Goal: Find specific page/section: Find specific page/section

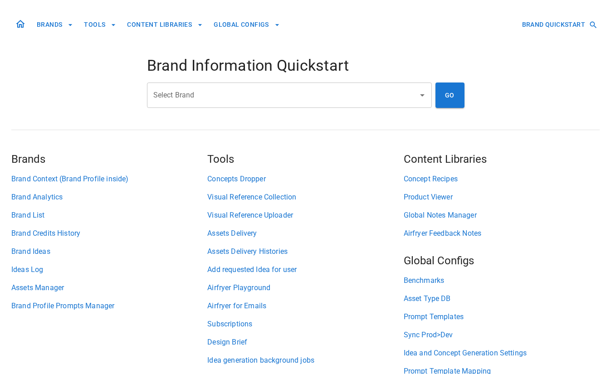
click at [170, 100] on input "Select Brand" at bounding box center [282, 95] width 263 height 17
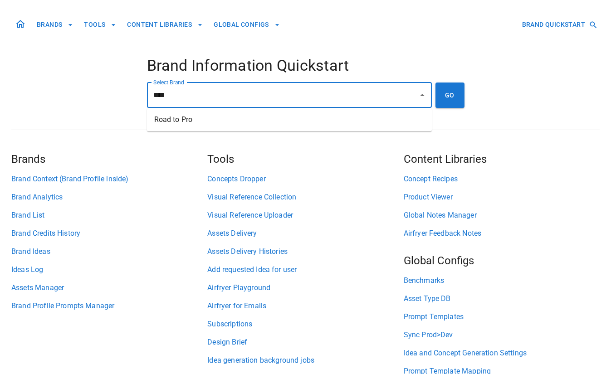
click at [162, 121] on li "Road to Pro" at bounding box center [289, 120] width 285 height 16
type input "**********"
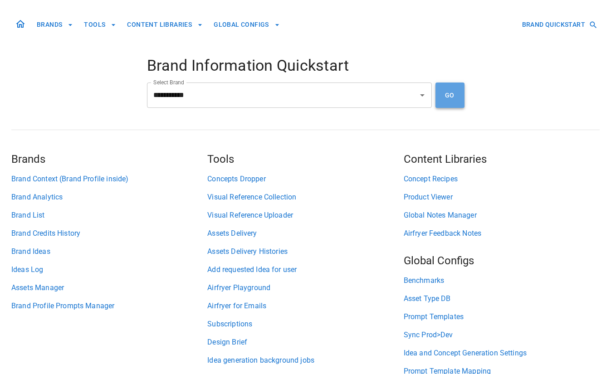
click at [452, 88] on button "GO" at bounding box center [449, 95] width 29 height 25
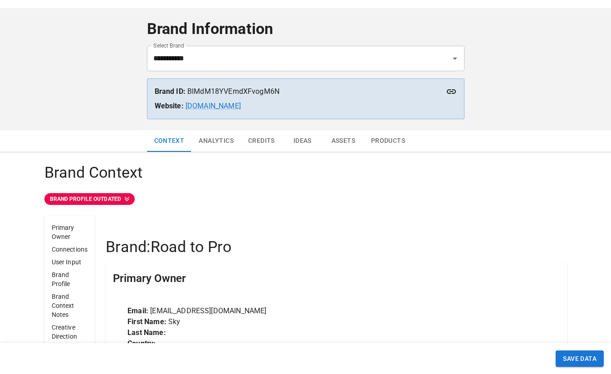
scroll to position [26, 0]
click at [215, 138] on button "Analytics" at bounding box center [215, 141] width 49 height 22
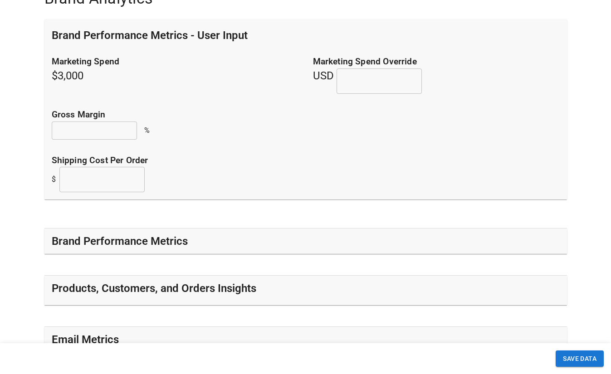
scroll to position [201, 0]
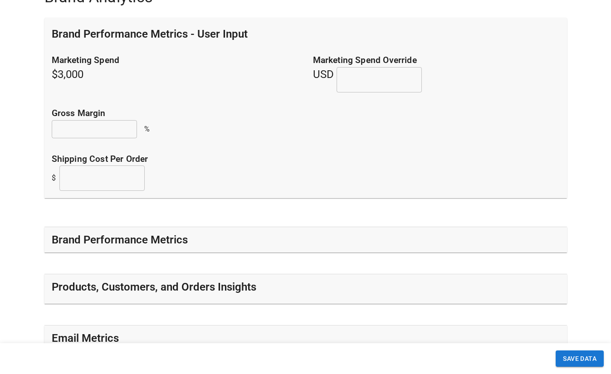
click at [211, 248] on div "Brand Performance Metrics" at bounding box center [305, 239] width 522 height 25
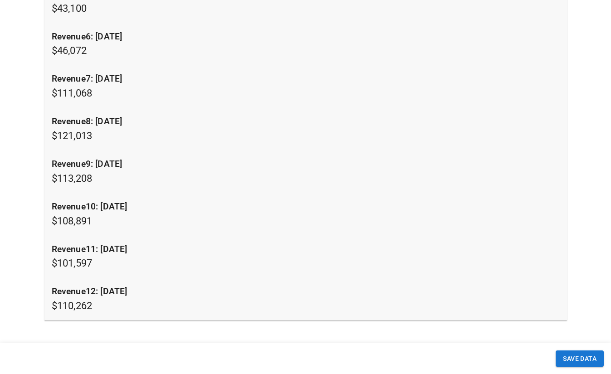
scroll to position [1238, 0]
